Goal: Task Accomplishment & Management: Manage account settings

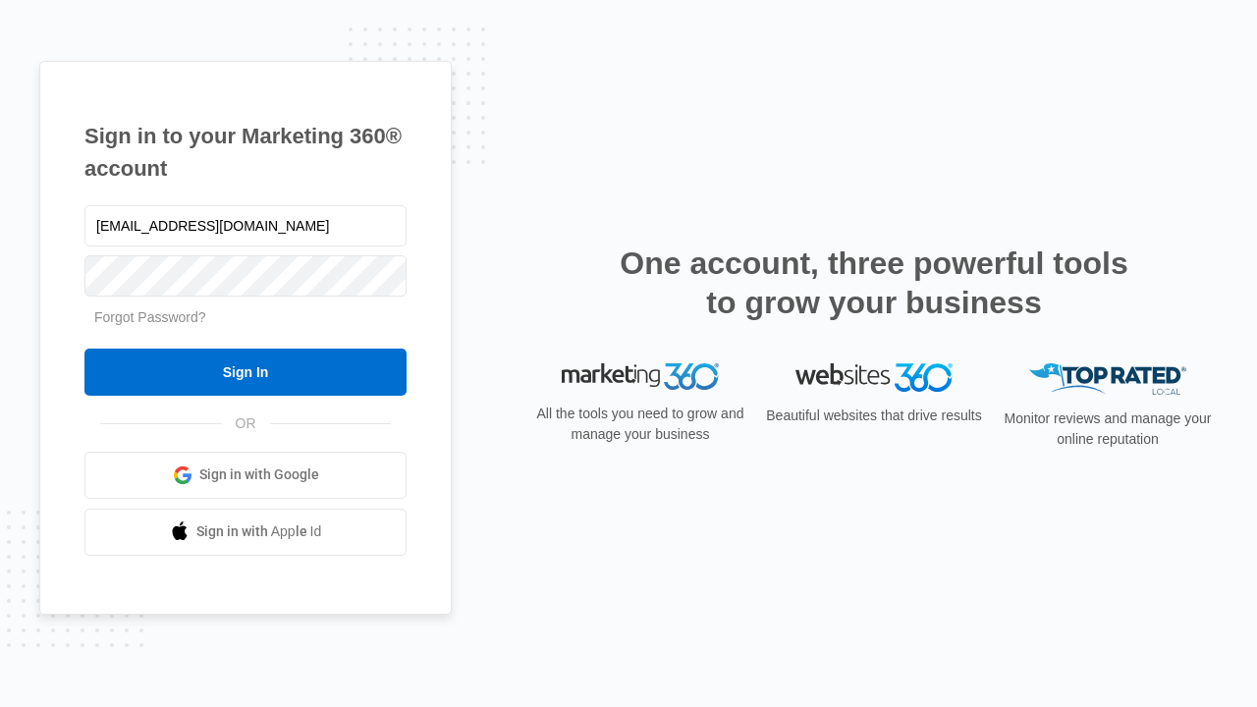
type input "[EMAIL_ADDRESS][DOMAIN_NAME]"
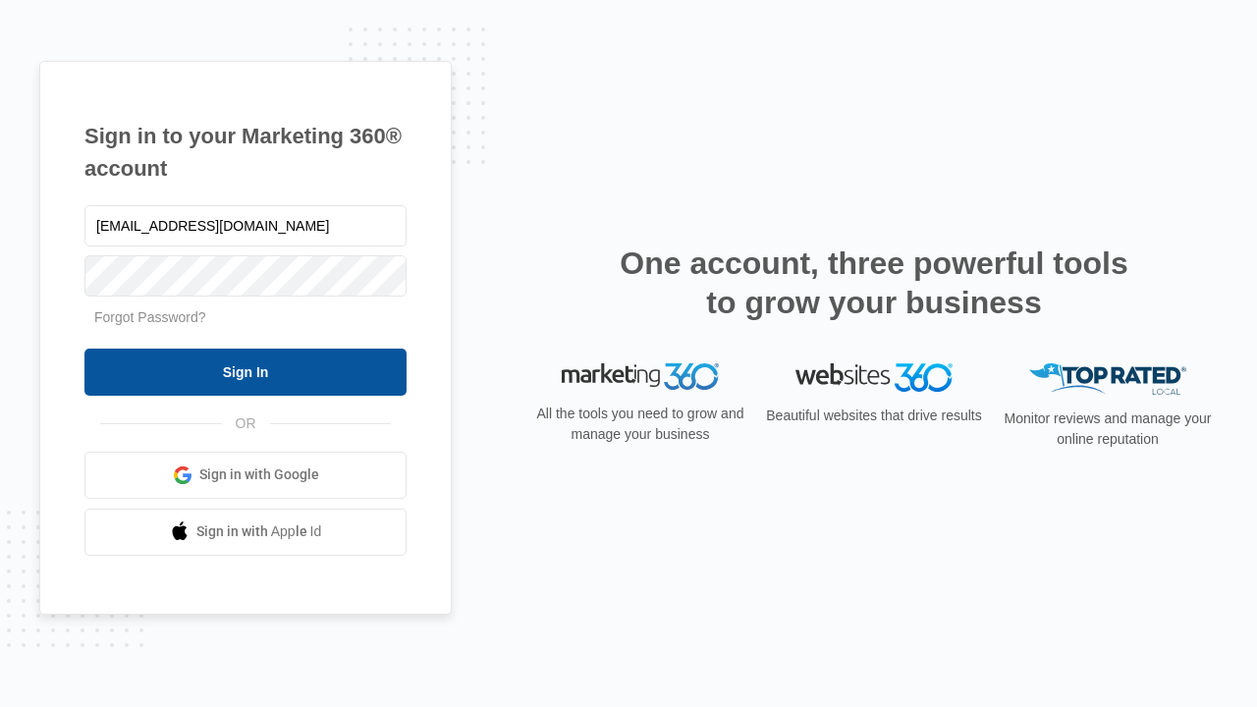
click at [245, 371] on input "Sign In" at bounding box center [245, 372] width 322 height 47
